Goal: Transaction & Acquisition: Download file/media

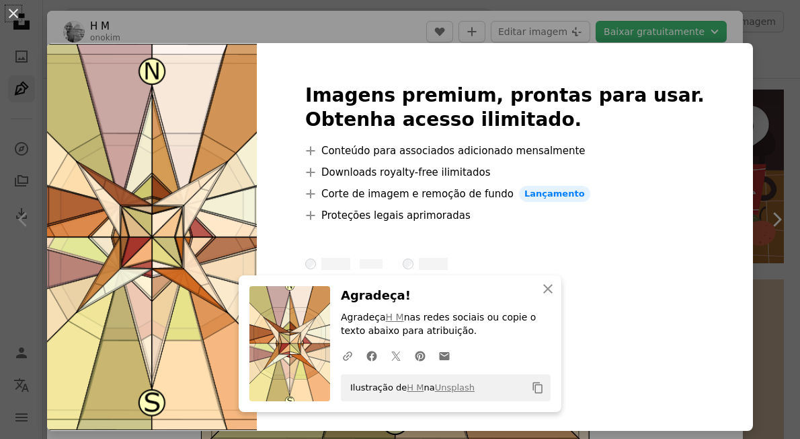
scroll to position [270, 0]
click at [570, 32] on div "An X shape Imagens premium, prontas para usar. Obtenha acesso ilimitado. A plus…" at bounding box center [400, 219] width 800 height 439
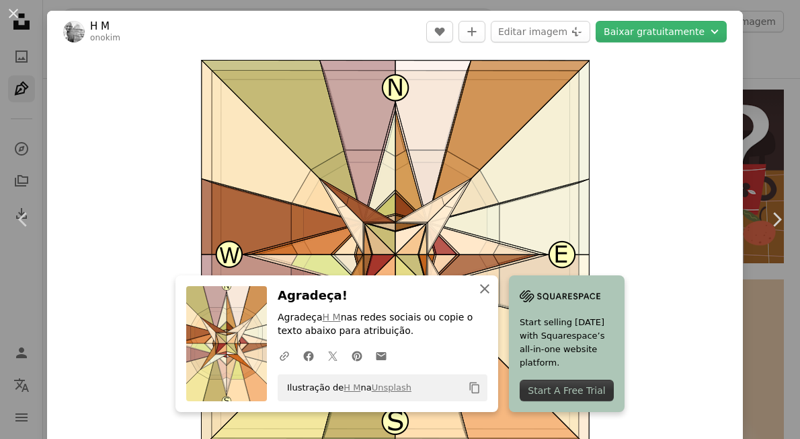
click at [487, 287] on icon "button" at bounding box center [484, 288] width 9 height 9
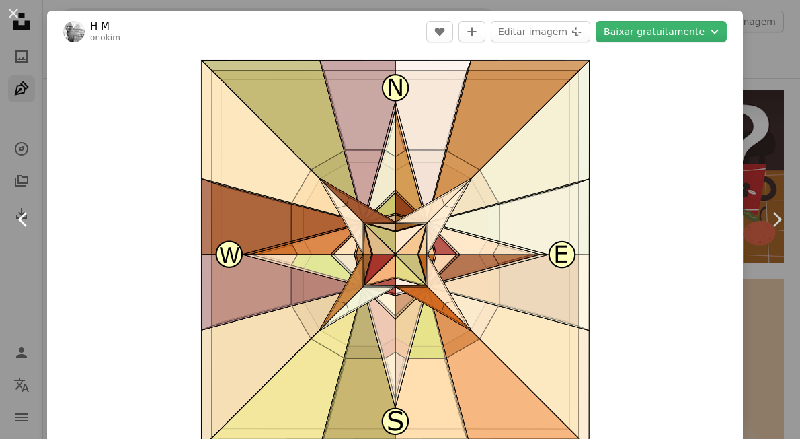
click at [24, 211] on icon "Chevron left" at bounding box center [24, 220] width 22 height 22
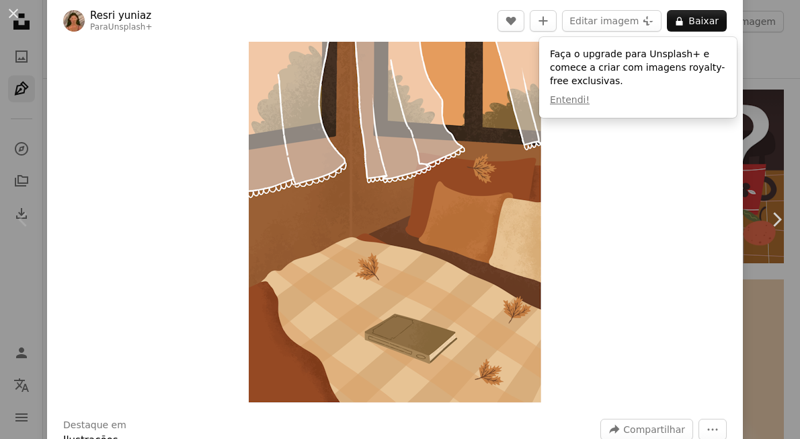
scroll to position [69, 0]
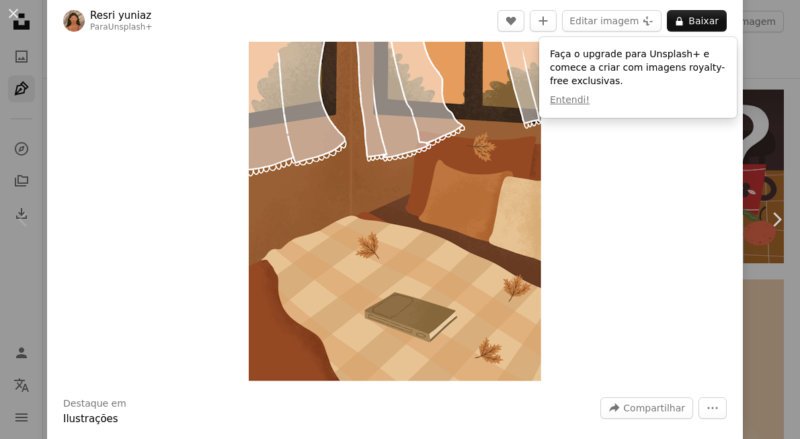
click at [26, 391] on div "An X shape Chevron left Chevron right Resri yuniaz Para Unsplash+ A heart A plu…" at bounding box center [400, 219] width 800 height 439
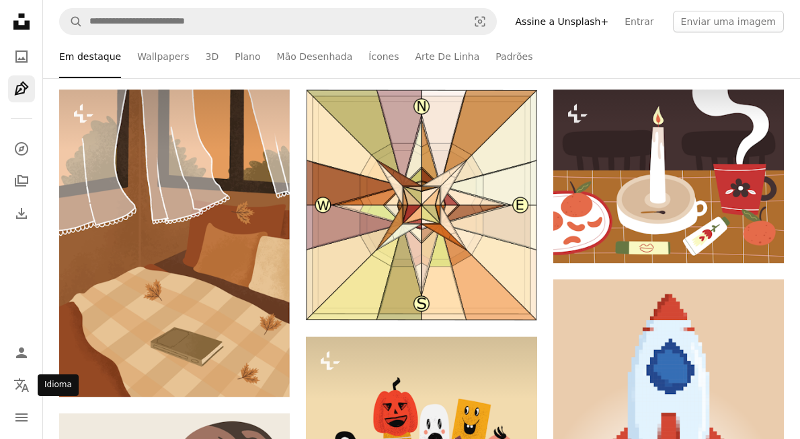
click at [26, 391] on icon "Localization icon" at bounding box center [21, 385] width 16 height 16
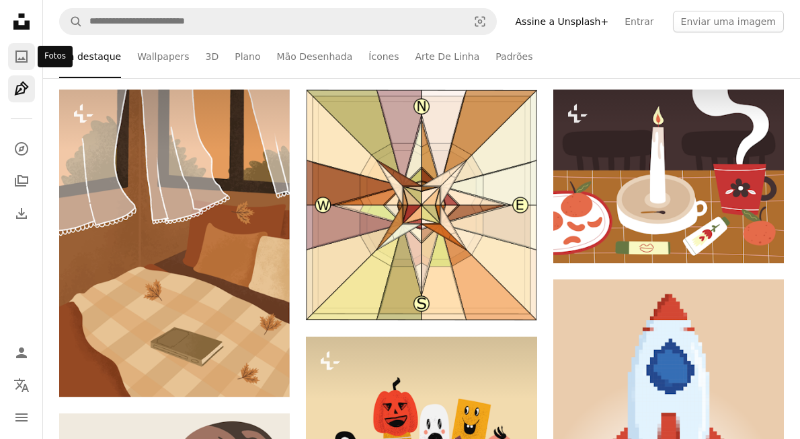
click at [22, 55] on icon "A photo" at bounding box center [21, 56] width 16 height 16
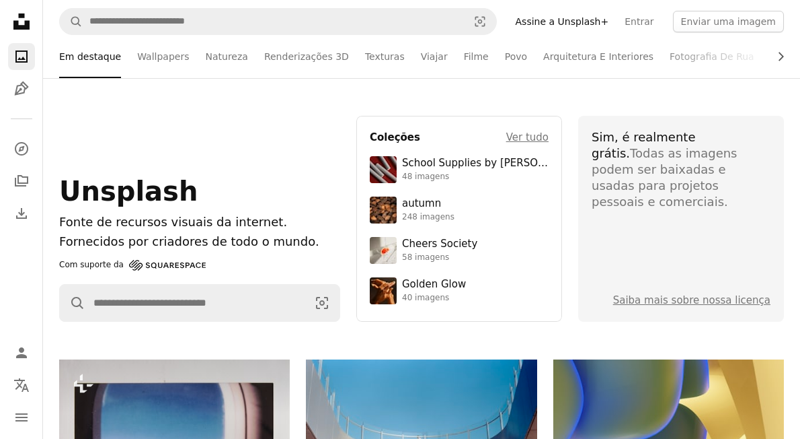
click at [26, 19] on icon "Unsplash logo Página inicial da Unsplash" at bounding box center [21, 21] width 27 height 27
click at [22, 22] on icon "Unsplash logo Página inicial da Unsplash" at bounding box center [21, 21] width 27 height 27
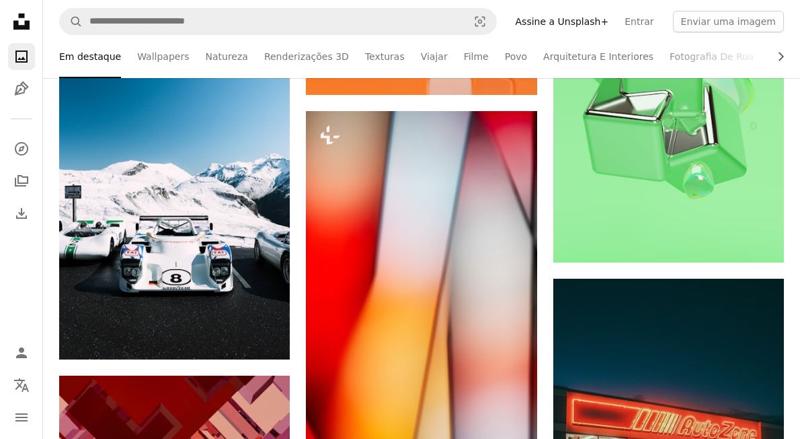
scroll to position [26877, 0]
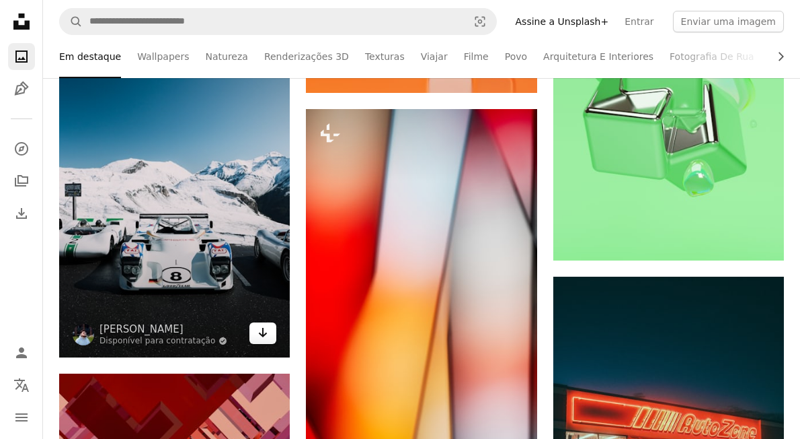
click at [266, 337] on icon "Baixar" at bounding box center [263, 332] width 9 height 9
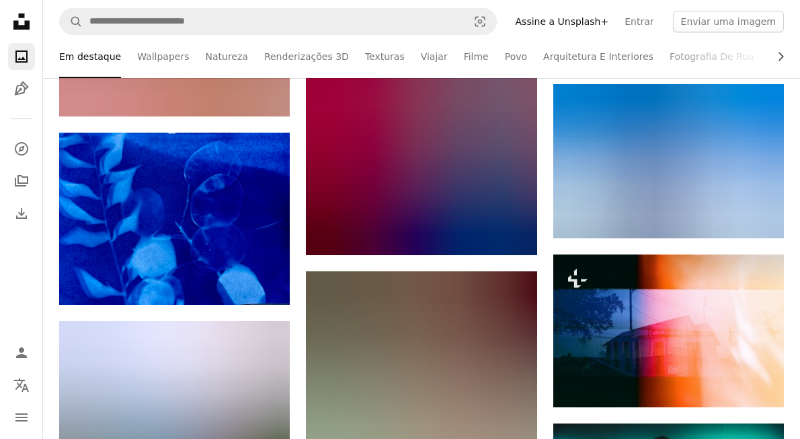
scroll to position [25605, 0]
